Goal: Find specific page/section: Find specific page/section

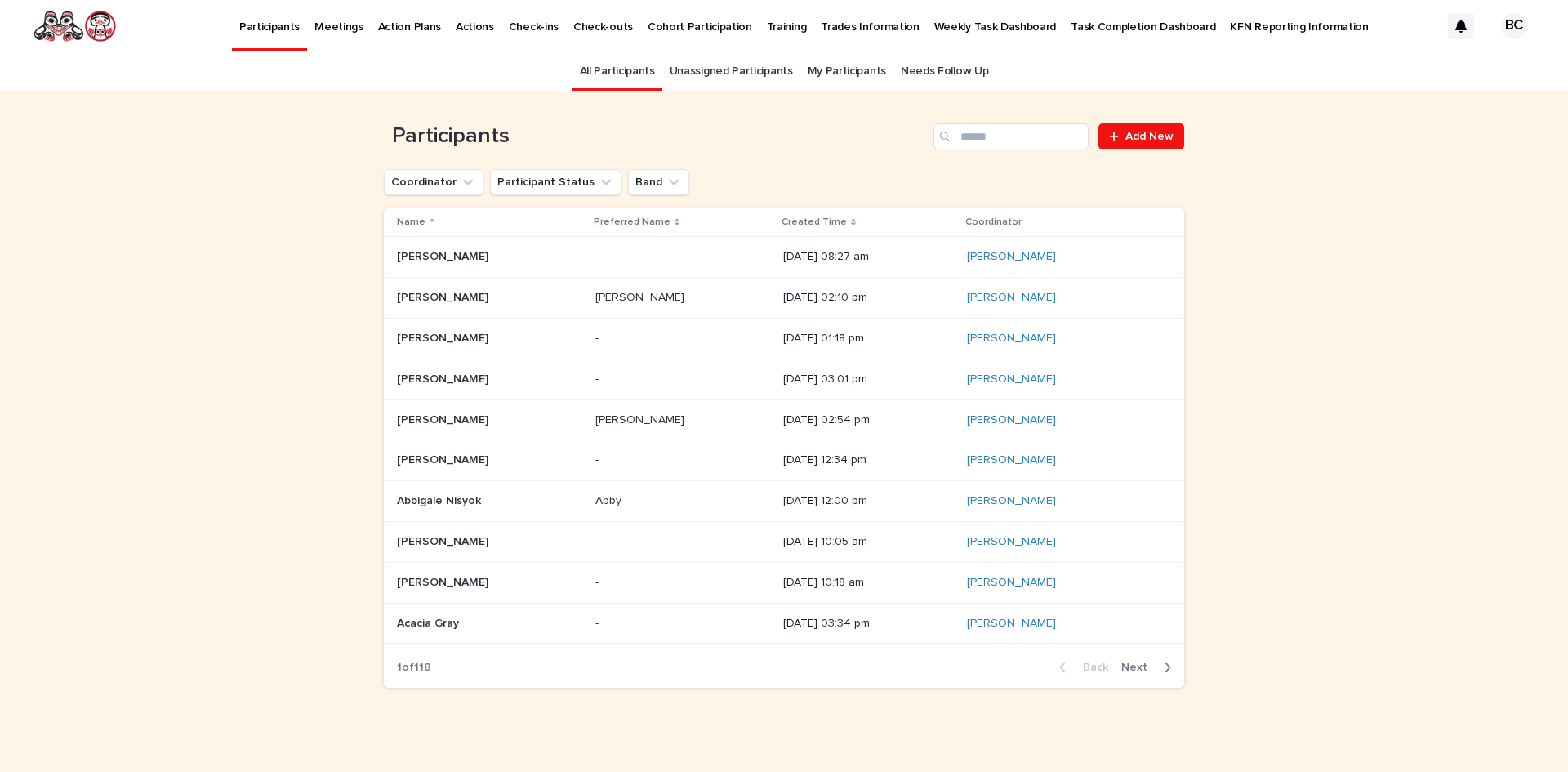
click at [734, 68] on link "Unassigned Participants" at bounding box center [732, 72] width 123 height 39
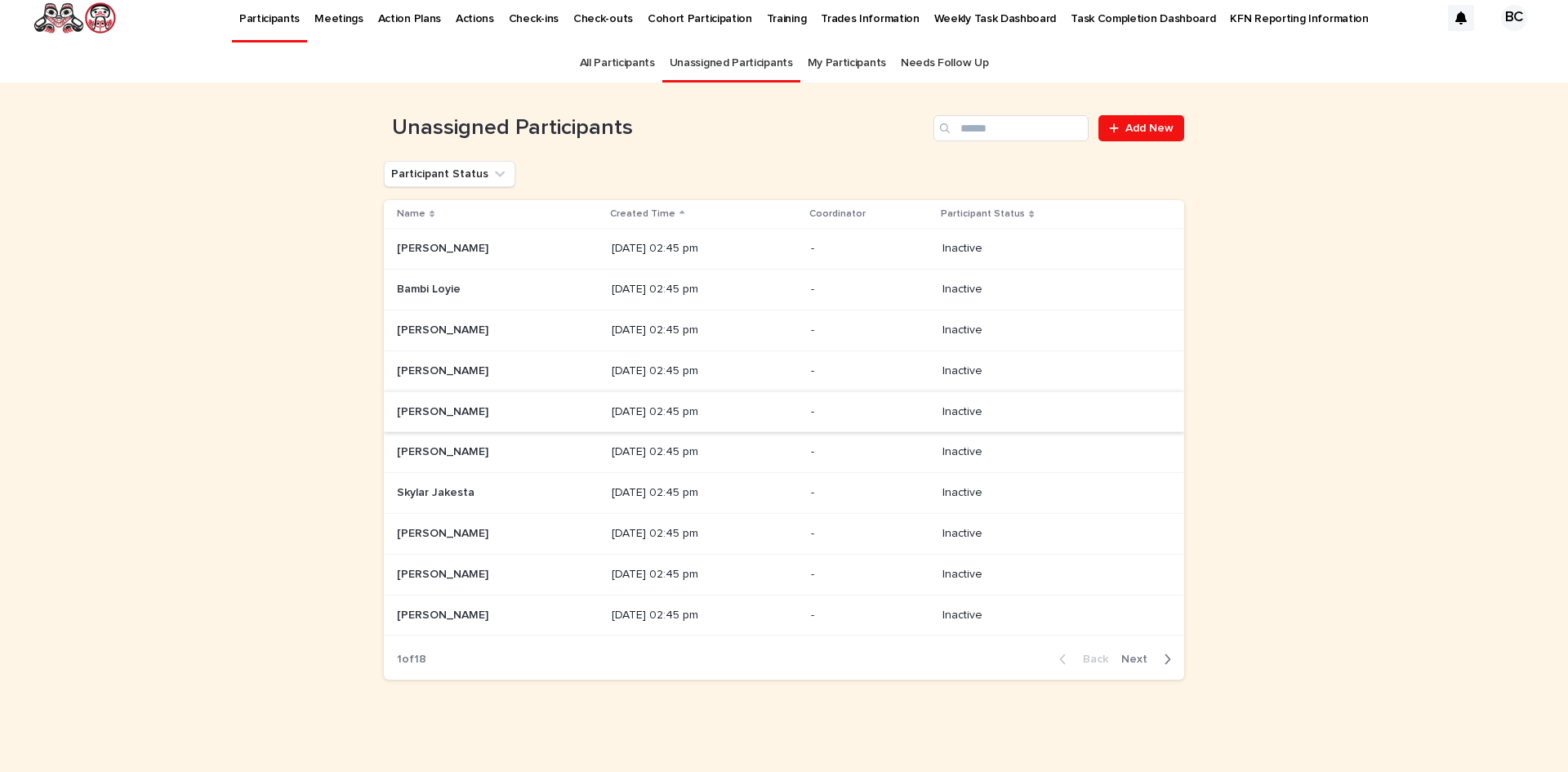
scroll to position [11, 0]
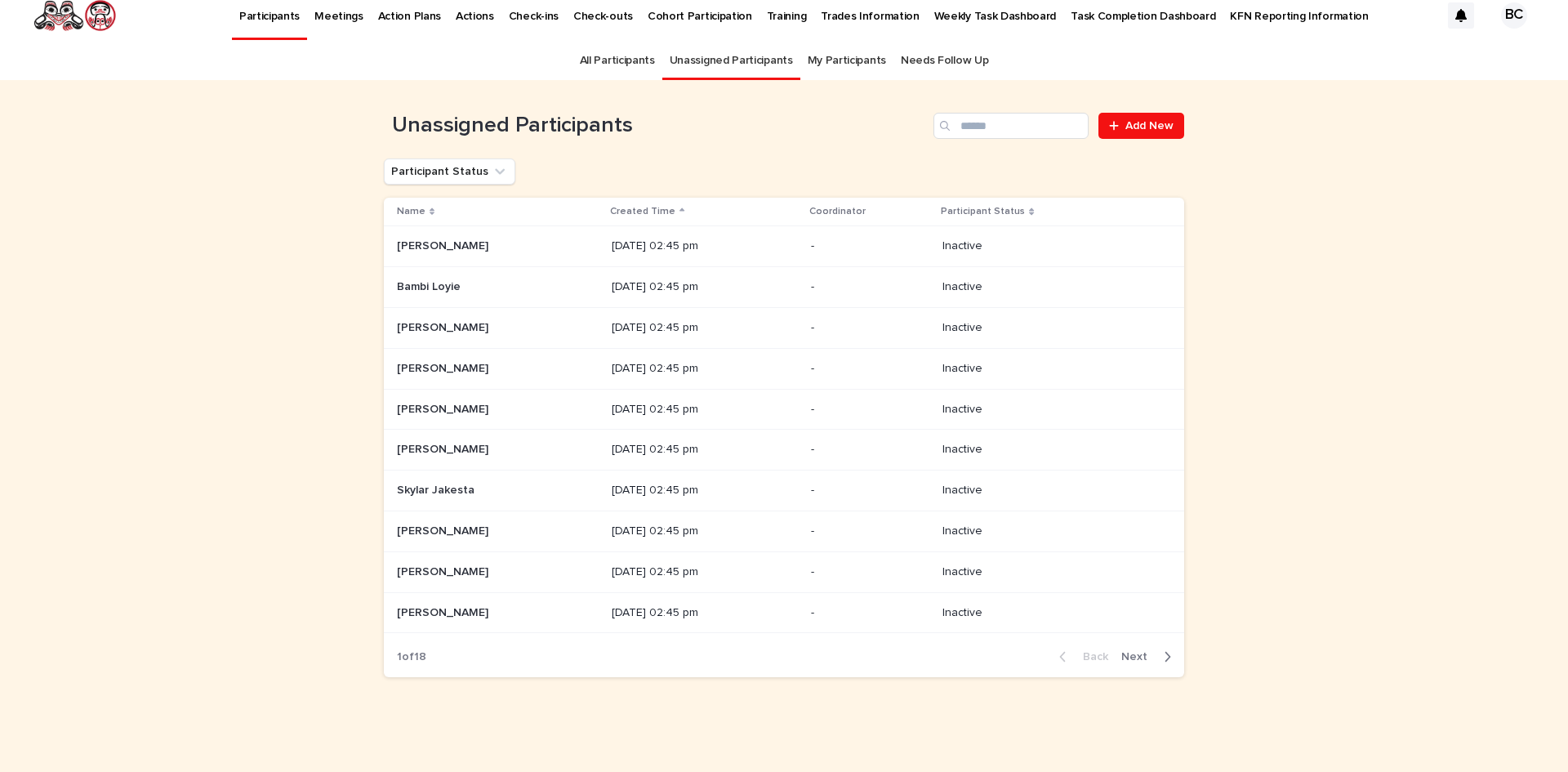
click at [1158, 654] on div "button" at bounding box center [1164, 656] width 14 height 15
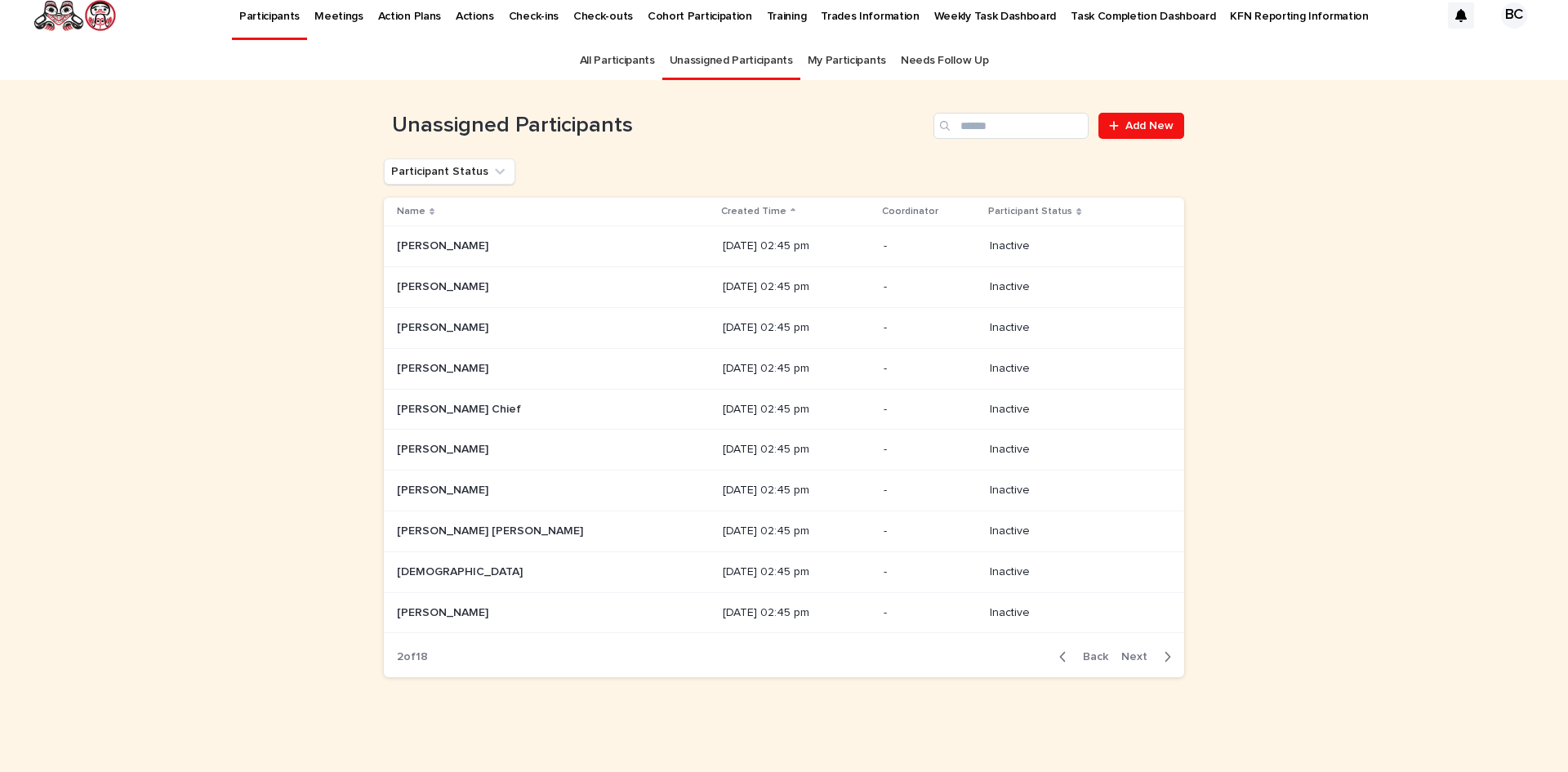
click at [1158, 654] on div "button" at bounding box center [1164, 656] width 14 height 15
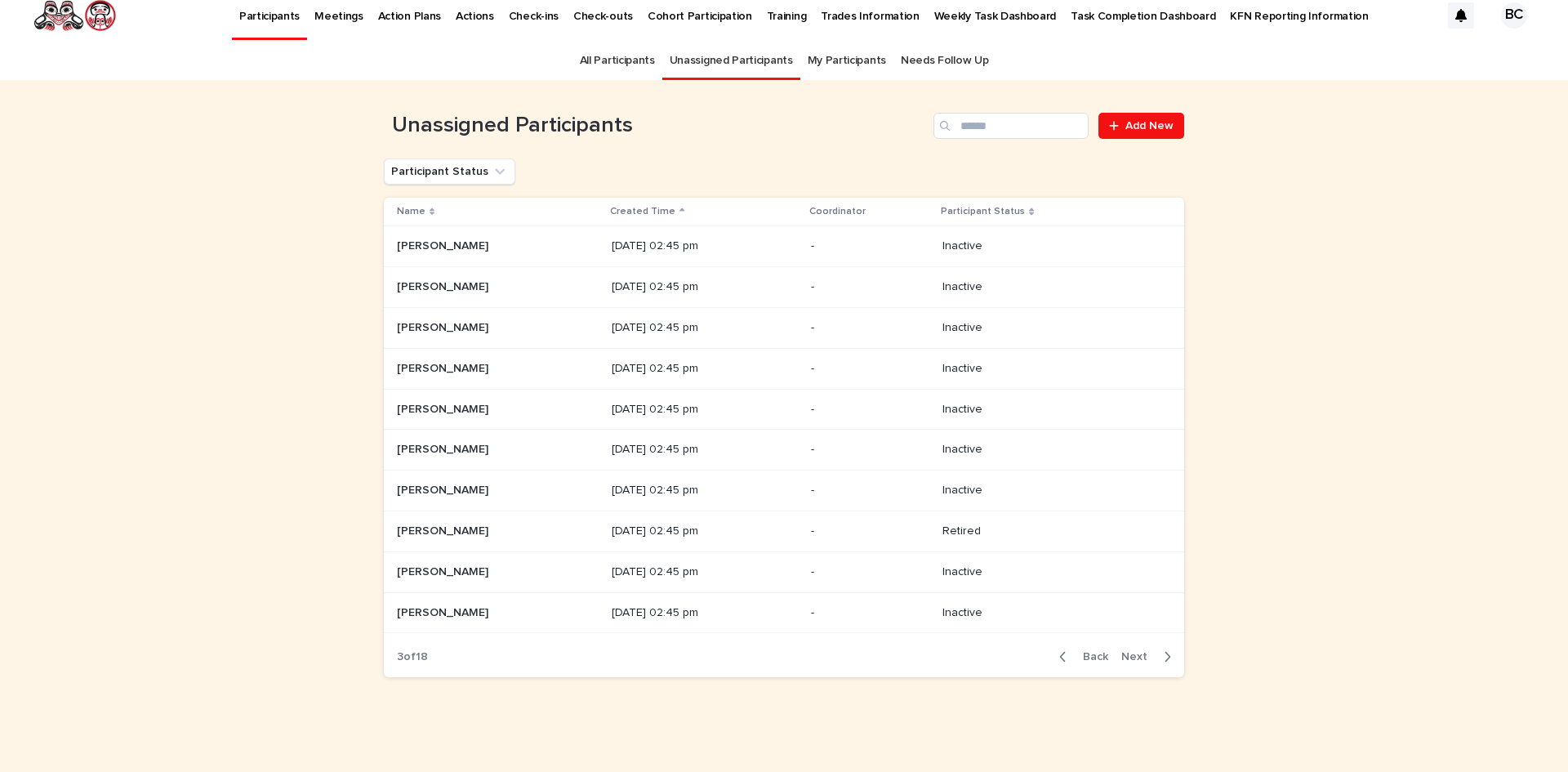
click at [1158, 654] on div "button" at bounding box center [1164, 656] width 14 height 15
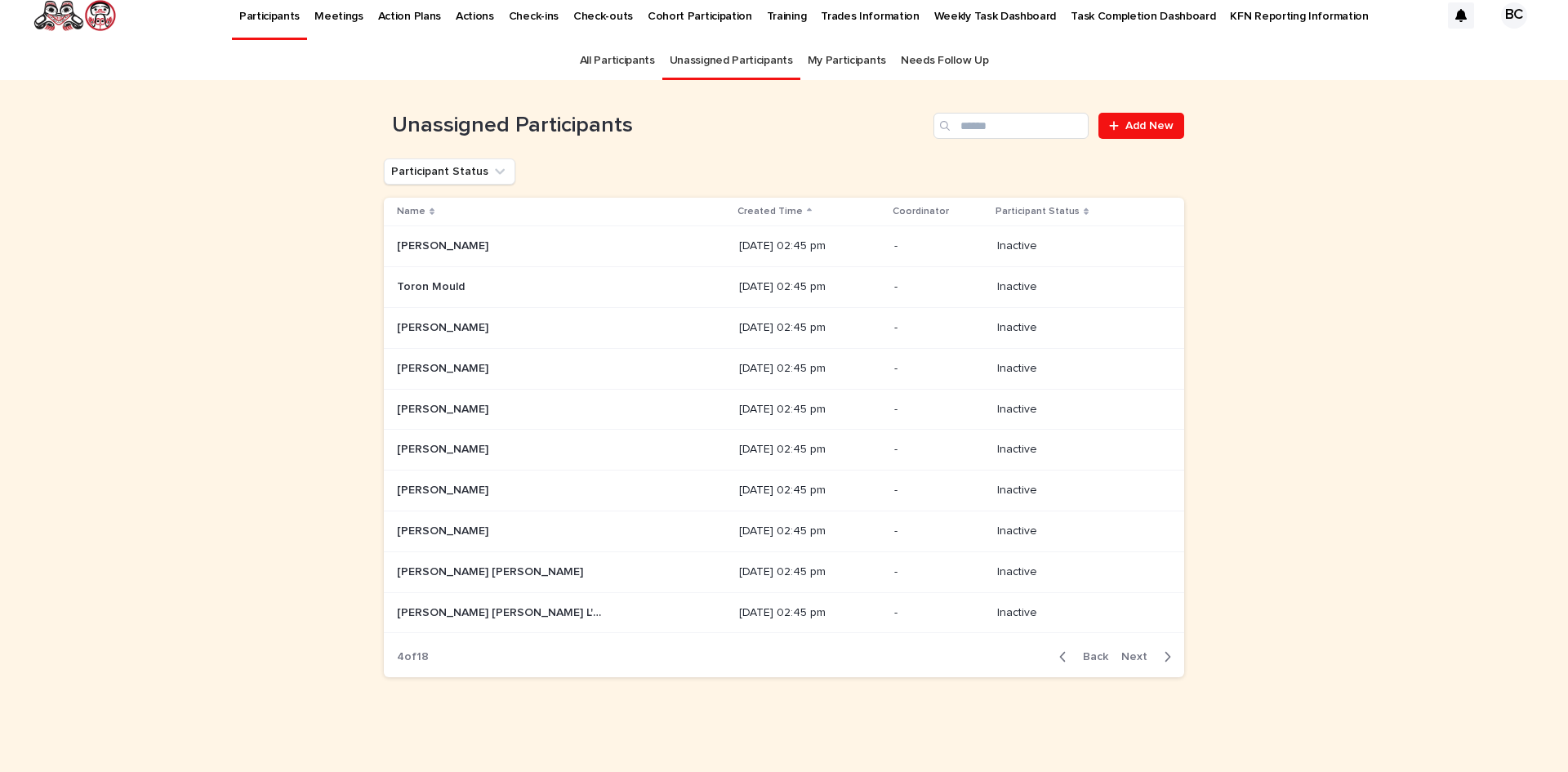
click at [1158, 654] on div "button" at bounding box center [1164, 656] width 14 height 15
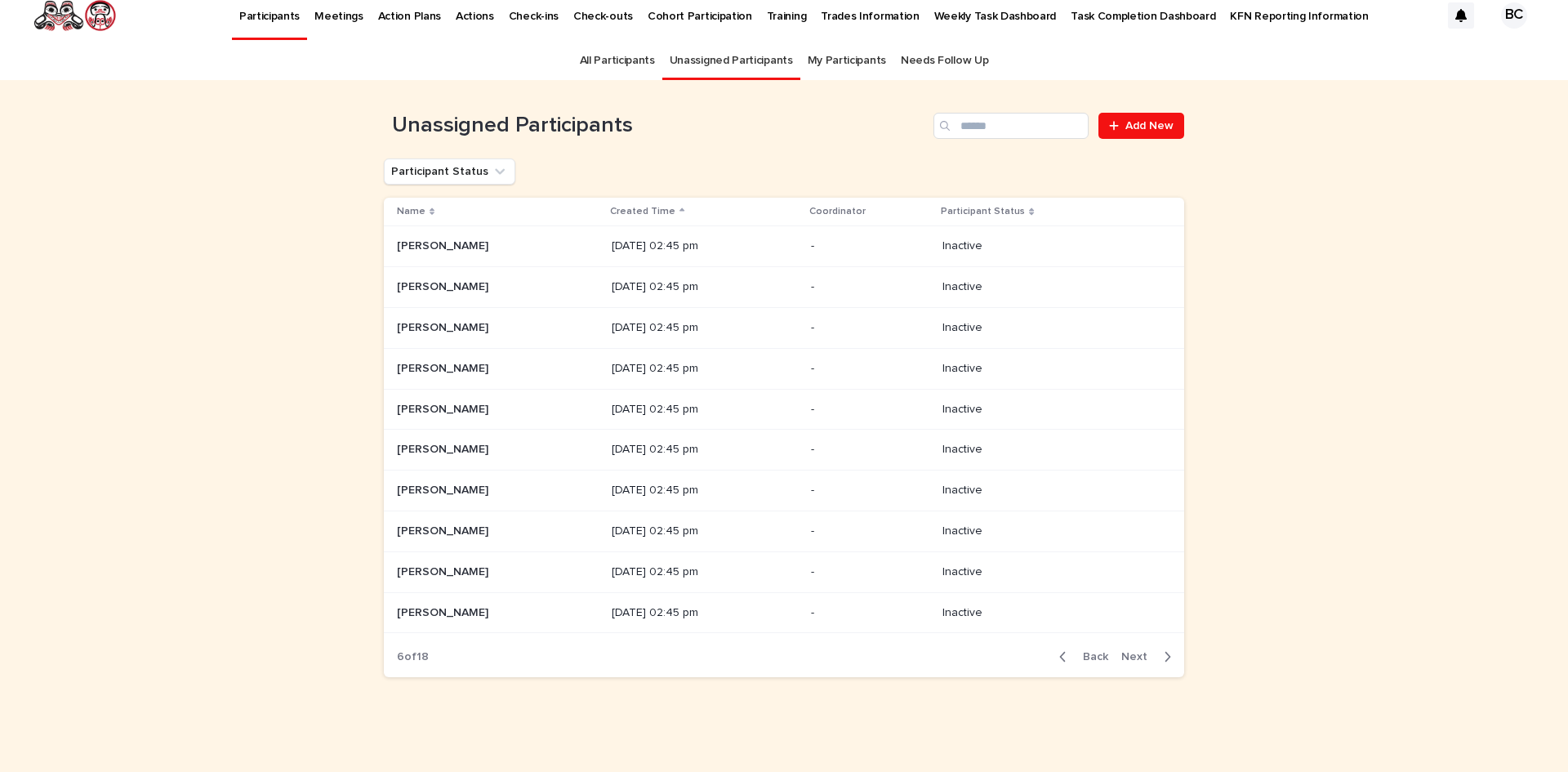
click at [1158, 654] on div "button" at bounding box center [1164, 656] width 14 height 15
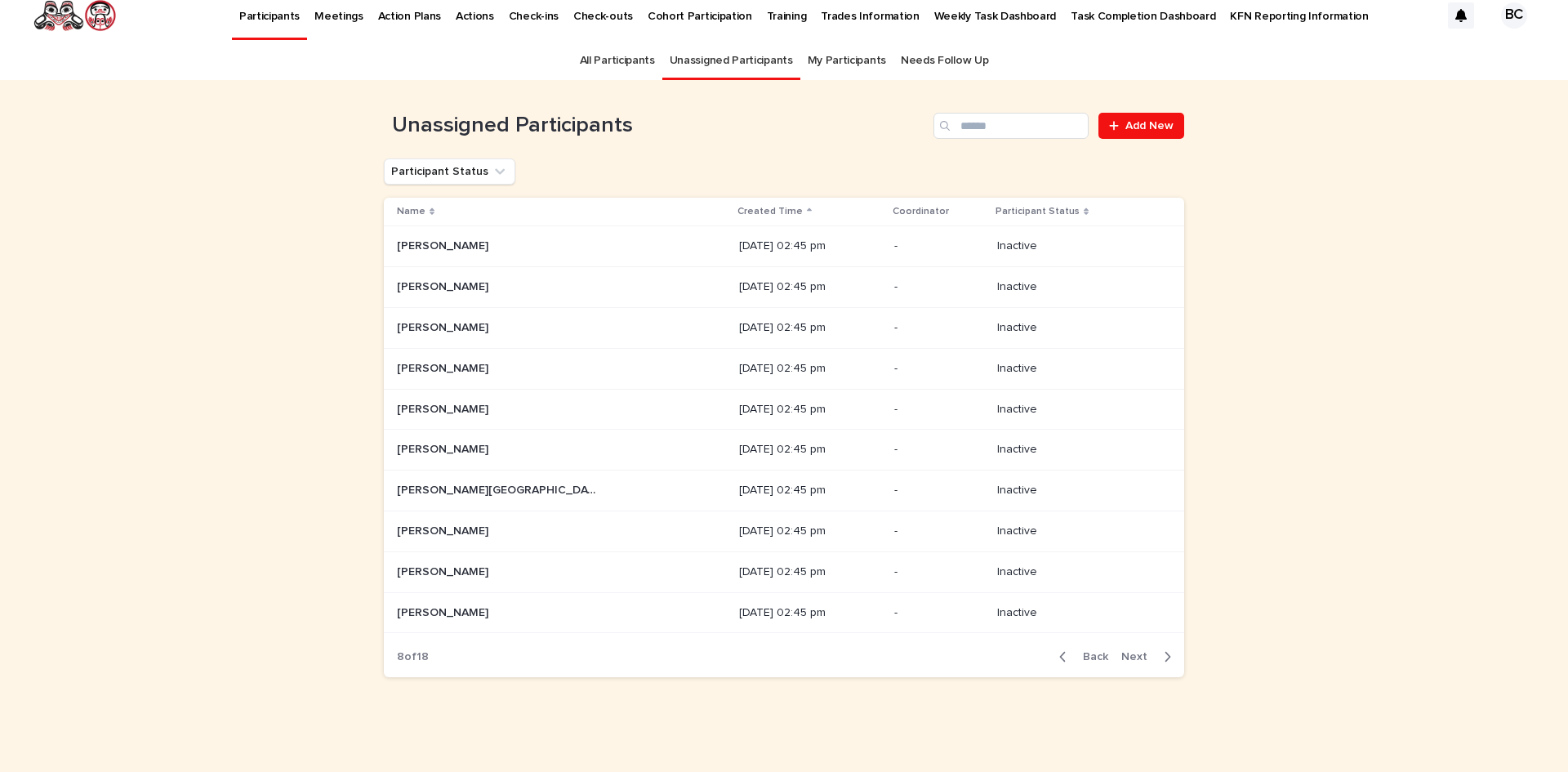
click at [1158, 654] on div "button" at bounding box center [1164, 656] width 14 height 15
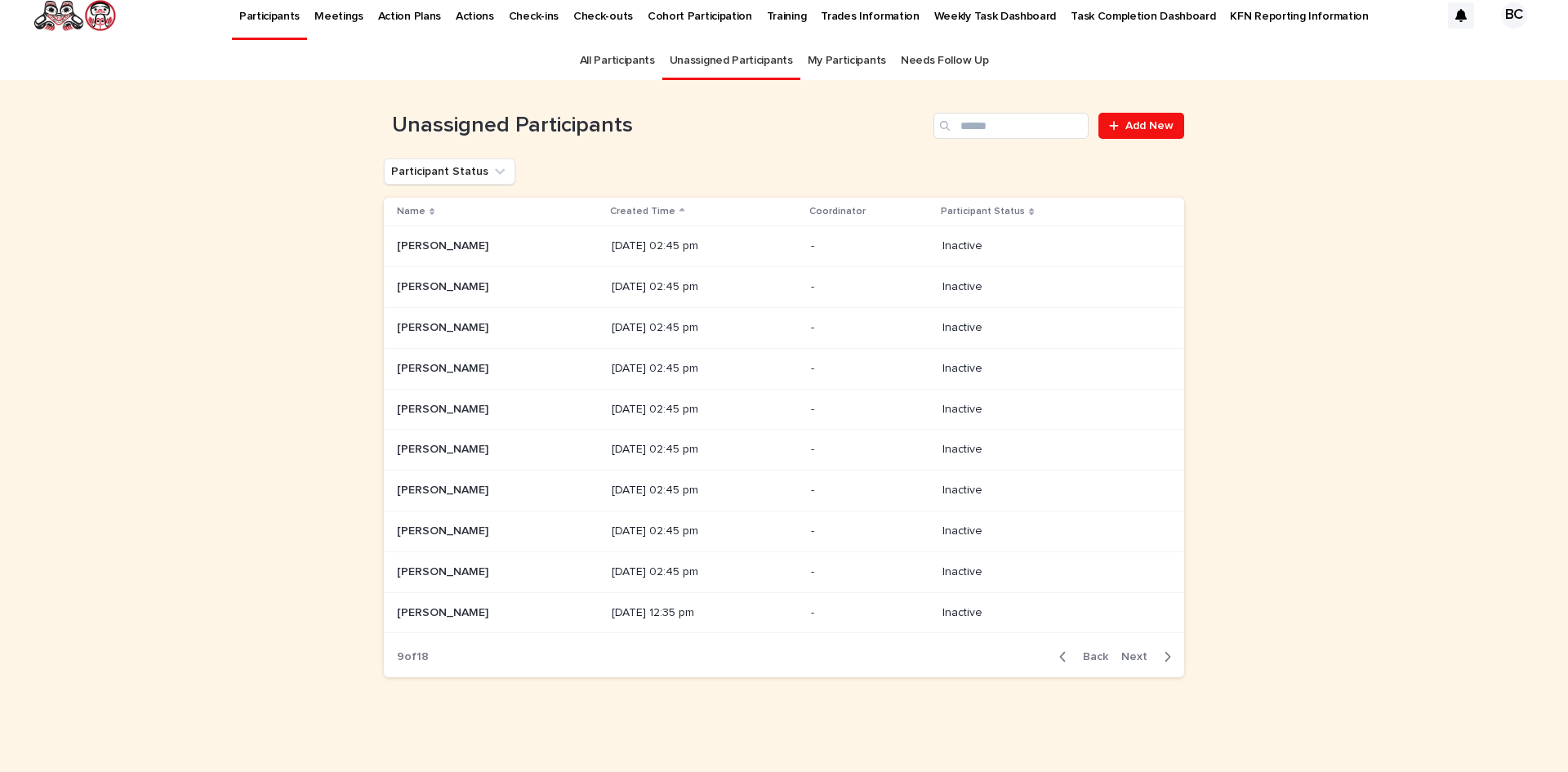
click at [1158, 654] on div "button" at bounding box center [1164, 656] width 14 height 15
